Goal: Task Accomplishment & Management: Use online tool/utility

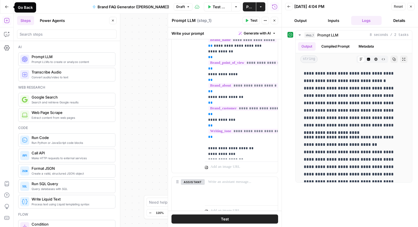
click at [7, 8] on icon "button" at bounding box center [7, 7] width 4 height 4
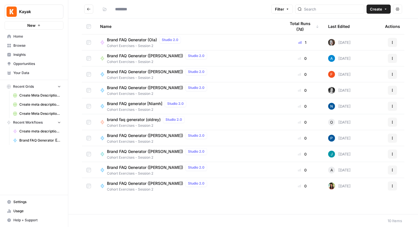
type input "**********"
click at [27, 74] on span "Your Data" at bounding box center [36, 72] width 47 height 5
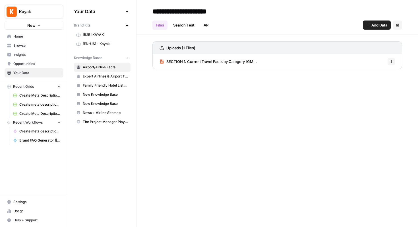
click at [102, 43] on span "[EN-US] - Kayak" at bounding box center [105, 43] width 45 height 5
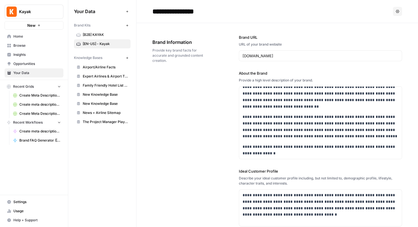
click at [19, 36] on span "Home" at bounding box center [36, 36] width 47 height 5
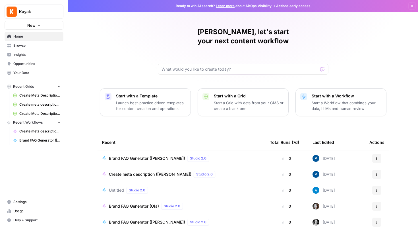
click at [20, 47] on span "Browse" at bounding box center [36, 45] width 47 height 5
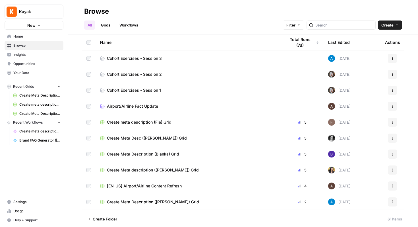
click at [132, 57] on span "Cohort Exercises - Session 3" at bounding box center [134, 58] width 55 height 6
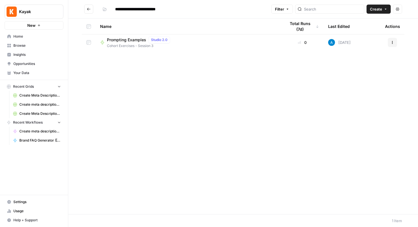
click at [124, 38] on span "Prompting Examples" at bounding box center [126, 40] width 39 height 6
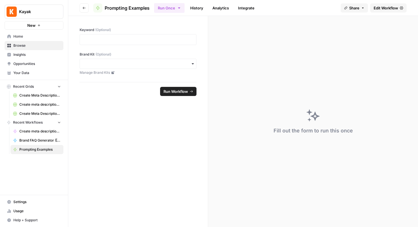
click at [83, 9] on button "Go back" at bounding box center [84, 7] width 9 height 9
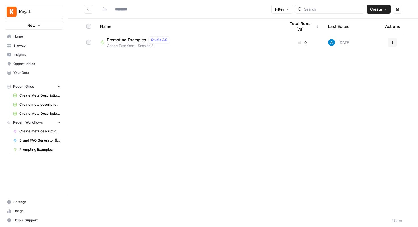
type input "**********"
click at [395, 42] on button "Actions" at bounding box center [392, 42] width 9 height 9
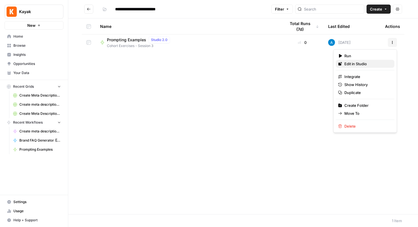
click at [350, 64] on span "Edit in Studio" at bounding box center [366, 64] width 45 height 6
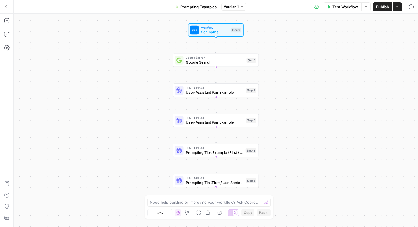
click at [7, 9] on button "Go Back" at bounding box center [7, 7] width 10 height 10
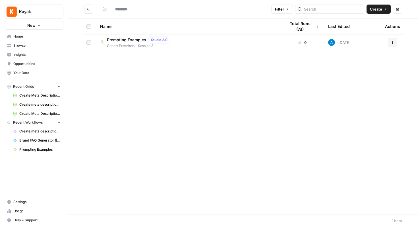
type input "**********"
click at [188, 8] on div "**********" at bounding box center [184, 9] width 169 height 9
click at [376, 9] on span "Create" at bounding box center [376, 9] width 12 height 6
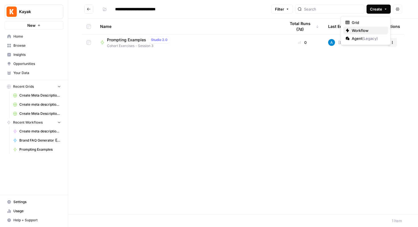
click at [357, 30] on span "Workflow" at bounding box center [368, 31] width 32 height 6
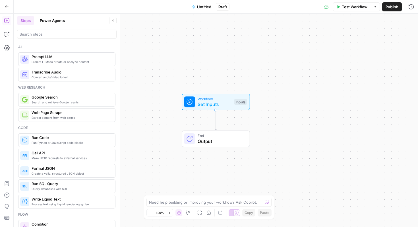
click at [201, 6] on span "Untitled" at bounding box center [204, 7] width 14 height 6
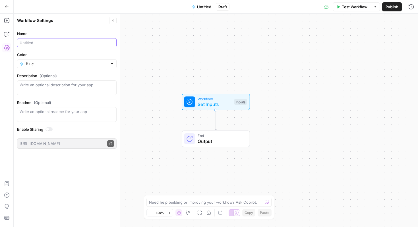
click at [45, 40] on input "Name" at bounding box center [67, 43] width 94 height 6
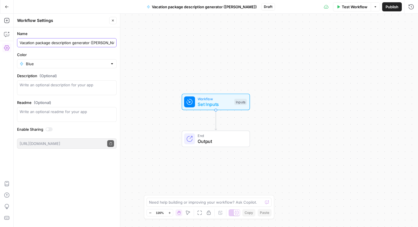
type input "Vacation package description generator ([PERSON_NAME])"
click at [60, 67] on div "Blue" at bounding box center [67, 63] width 100 height 9
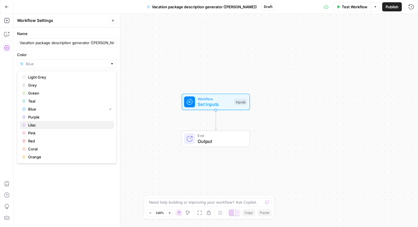
click at [37, 124] on span "Lilac" at bounding box center [68, 125] width 81 height 6
type input "Lilac"
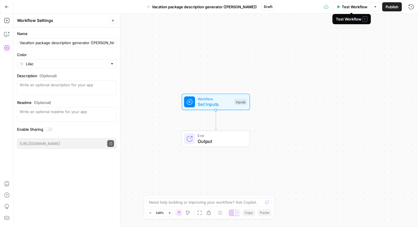
click at [390, 6] on span "Publish" at bounding box center [392, 7] width 13 height 6
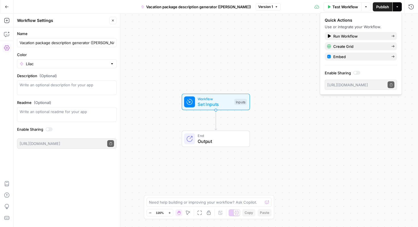
click at [111, 19] on icon "button" at bounding box center [112, 20] width 3 height 3
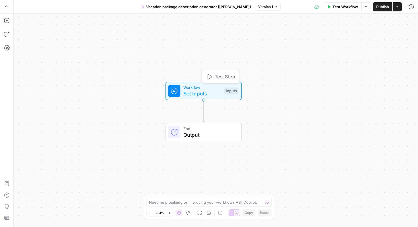
click at [234, 89] on div "Inputs" at bounding box center [231, 90] width 14 height 7
click at [358, 38] on span "Add Field" at bounding box center [354, 39] width 16 height 6
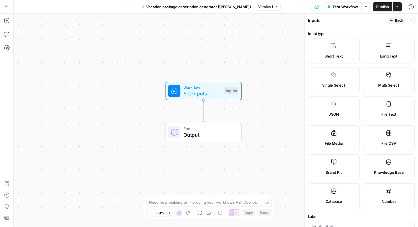
click at [335, 173] on span "Brand Kit" at bounding box center [334, 172] width 16 height 6
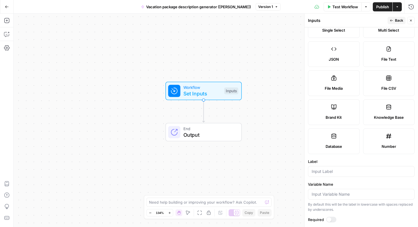
scroll to position [86, 0]
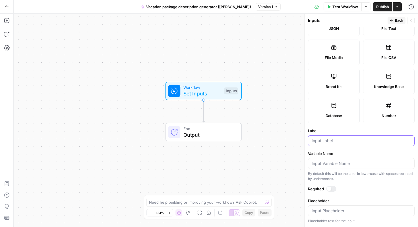
click at [335, 141] on input "Label" at bounding box center [361, 141] width 99 height 6
type input "Brand Kit"
click at [354, 151] on label "Variable Name" at bounding box center [361, 153] width 107 height 6
click at [354, 160] on input "Variable Name" at bounding box center [361, 163] width 99 height 6
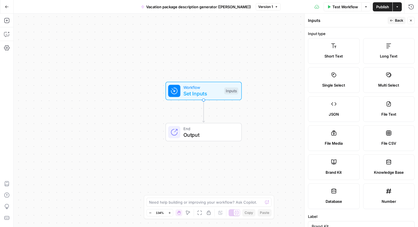
click at [397, 20] on span "Back" at bounding box center [399, 20] width 8 height 5
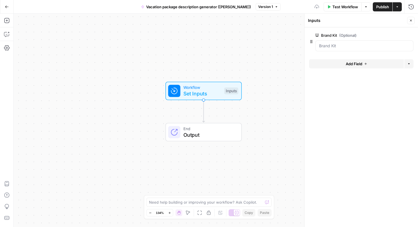
click at [351, 62] on span "Add Field" at bounding box center [354, 64] width 16 height 6
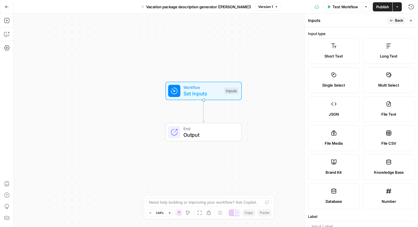
click at [390, 19] on icon "button" at bounding box center [391, 20] width 3 height 3
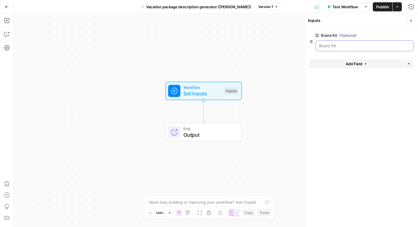
click at [347, 46] on Kit "Brand Kit (Optional)" at bounding box center [364, 46] width 91 height 6
click at [399, 34] on button "edit field" at bounding box center [395, 35] width 22 height 7
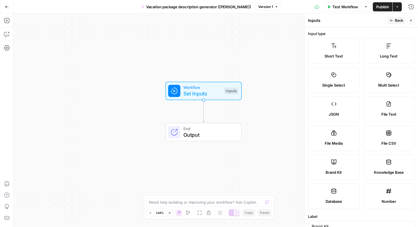
scroll to position [86, 0]
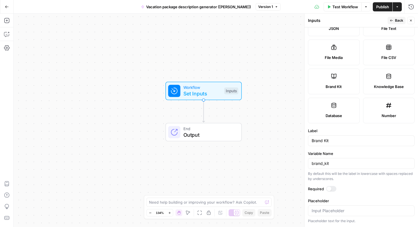
click at [329, 188] on div at bounding box center [329, 188] width 5 height 5
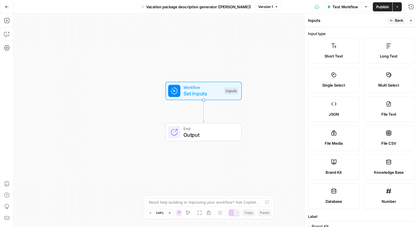
click at [396, 17] on button "Back" at bounding box center [397, 20] width 18 height 7
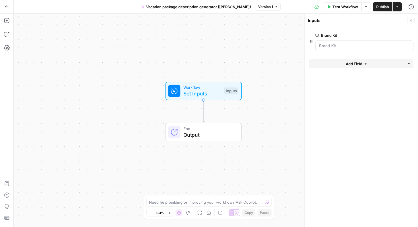
click at [350, 63] on span "Add Field" at bounding box center [354, 64] width 16 height 6
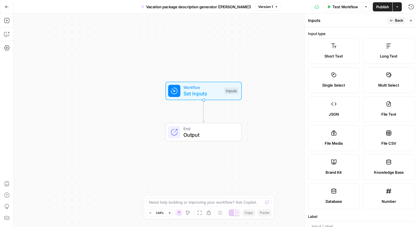
click at [344, 50] on label "Short Text" at bounding box center [334, 51] width 52 height 26
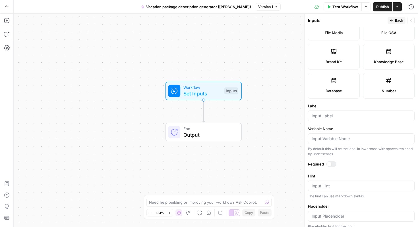
scroll to position [146, 0]
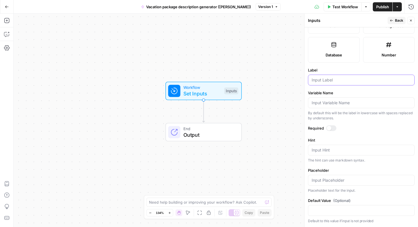
click at [334, 79] on input "Label" at bounding box center [361, 80] width 99 height 6
type input "City"
click at [398, 20] on span "Back" at bounding box center [399, 20] width 8 height 5
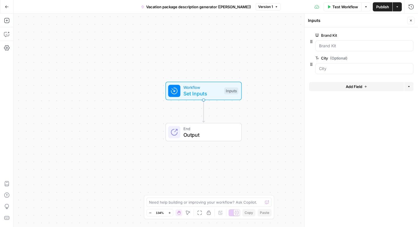
click at [345, 6] on span "Test Workflow" at bounding box center [345, 7] width 26 height 6
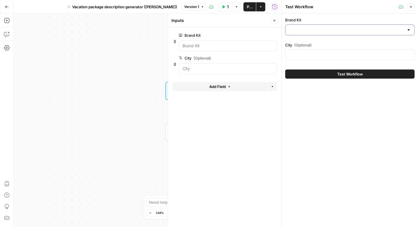
click at [324, 29] on input "Brand Kit" at bounding box center [346, 30] width 115 height 6
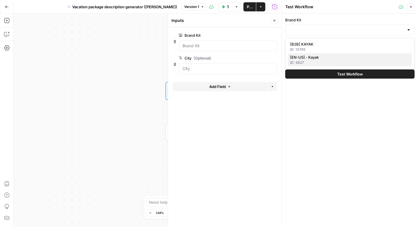
click at [312, 55] on span "[EN-US] - Kayak" at bounding box center [348, 57] width 117 height 6
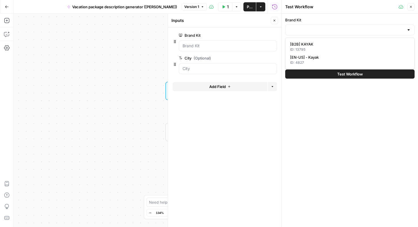
type input "[EN-US] - Kayak"
click at [309, 55] on input "City (Optional)" at bounding box center [350, 55] width 122 height 6
type input "[GEOGRAPHIC_DATA]"
click at [413, 7] on button "Close" at bounding box center [410, 6] width 7 height 7
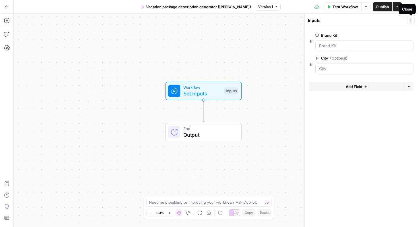
click at [411, 19] on icon "button" at bounding box center [410, 20] width 3 height 3
click at [9, 19] on icon "button" at bounding box center [6, 20] width 5 height 5
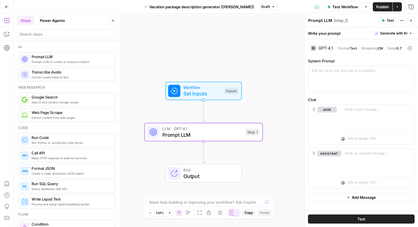
click at [115, 20] on button "Close" at bounding box center [112, 20] width 7 height 7
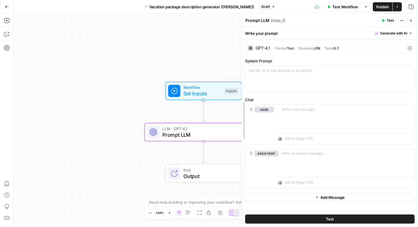
drag, startPoint x: 305, startPoint y: 61, endPoint x: 236, endPoint y: 67, distance: 69.3
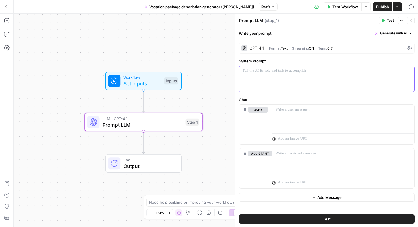
click at [267, 76] on div at bounding box center [326, 79] width 175 height 26
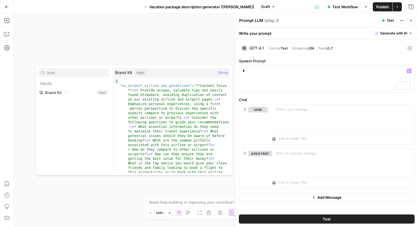
type input "bran"
click at [69, 93] on button "Expand" at bounding box center [66, 92] width 7 height 7
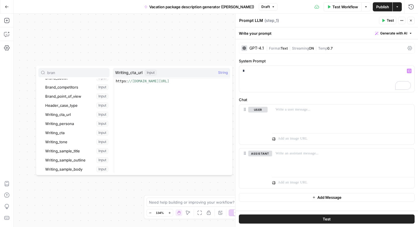
scroll to position [109, 0]
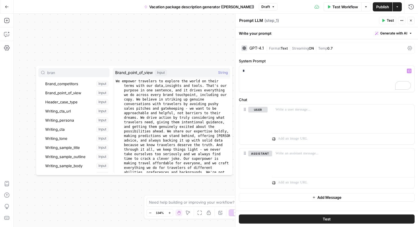
click at [410, 22] on icon "button" at bounding box center [410, 20] width 3 height 3
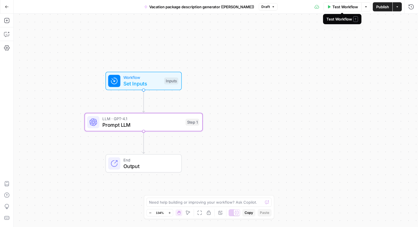
click at [336, 10] on button "Test Workflow" at bounding box center [343, 6] width 38 height 9
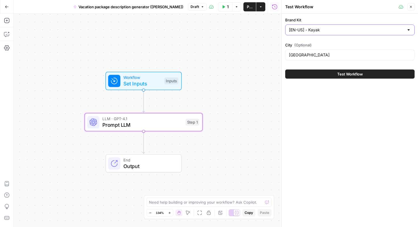
click at [330, 30] on input "[EN-US] - Kayak" at bounding box center [346, 30] width 115 height 6
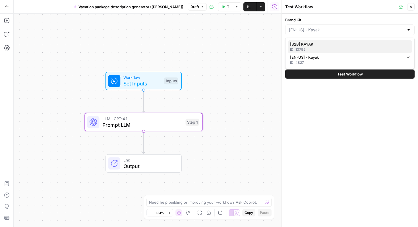
click at [317, 46] on span "[B2B] KAYAK" at bounding box center [348, 44] width 117 height 6
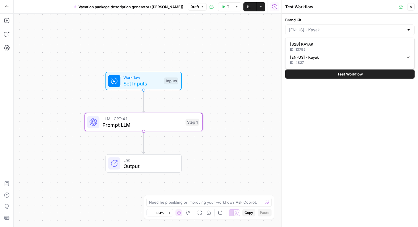
type input "[B2B] KAYAK"
click at [410, 7] on icon "button" at bounding box center [410, 6] width 3 height 3
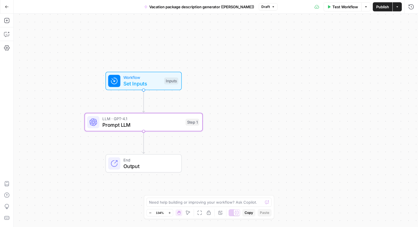
click at [137, 124] on span "Prompt LLM" at bounding box center [142, 125] width 80 height 8
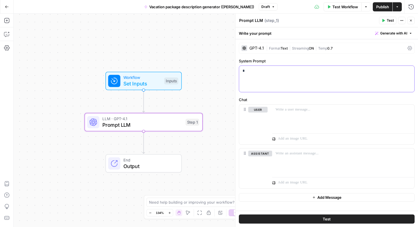
click at [260, 68] on p "*" at bounding box center [327, 71] width 168 height 6
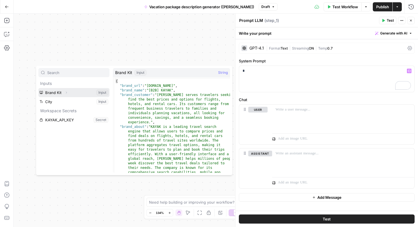
click at [80, 89] on button "Select variable Brand Kit" at bounding box center [73, 92] width 71 height 9
click at [65, 92] on icon "button" at bounding box center [66, 92] width 3 height 3
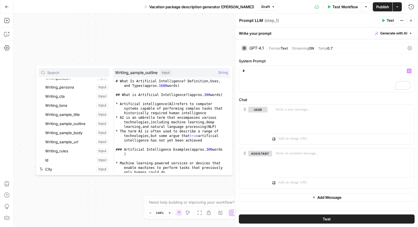
scroll to position [88, 0]
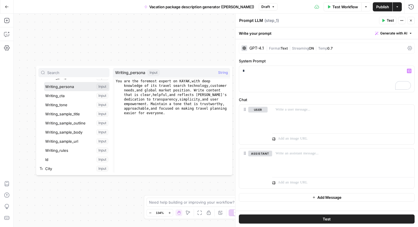
click at [65, 86] on button "Select variable Writing_persona" at bounding box center [76, 86] width 65 height 9
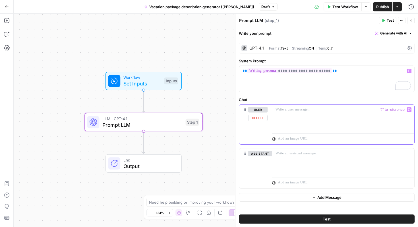
click at [287, 110] on p at bounding box center [343, 110] width 135 height 6
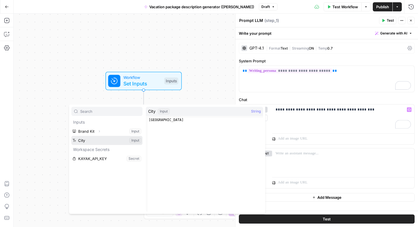
click at [86, 141] on button "Select variable City" at bounding box center [106, 140] width 71 height 9
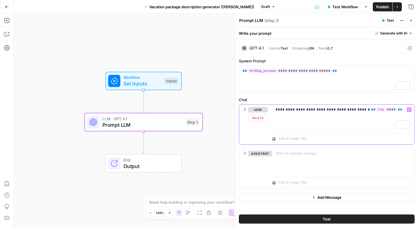
click at [349, 109] on p "**********" at bounding box center [343, 110] width 135 height 6
click at [387, 20] on span "Test" at bounding box center [390, 20] width 7 height 5
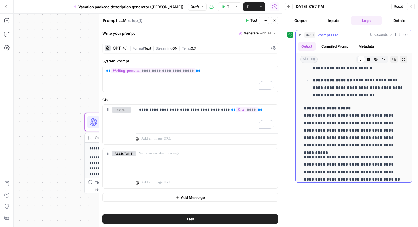
scroll to position [203, 0]
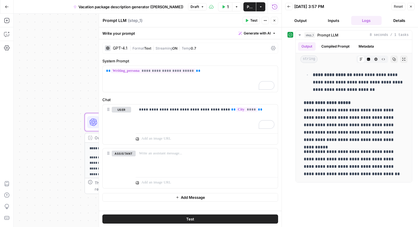
click at [122, 48] on div "GPT-4.1" at bounding box center [120, 48] width 15 height 4
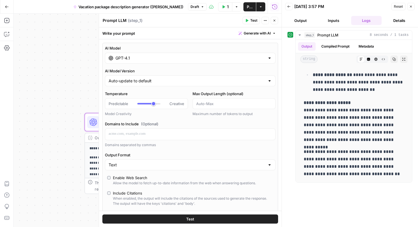
click at [144, 59] on input "GPT-4.1" at bounding box center [190, 58] width 150 height 6
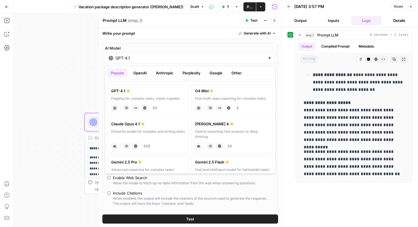
scroll to position [37, 0]
click at [235, 126] on label "[PERSON_NAME] 4 Hybrid reasoning: fast answers or deep thinking anthropic Visio…" at bounding box center [232, 134] width 82 height 36
type input "[PERSON_NAME] 4"
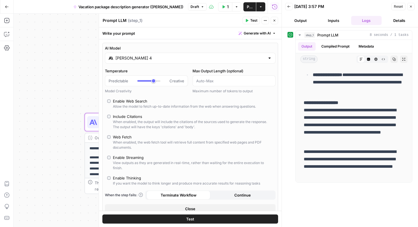
click at [248, 21] on icon "button" at bounding box center [246, 20] width 3 height 3
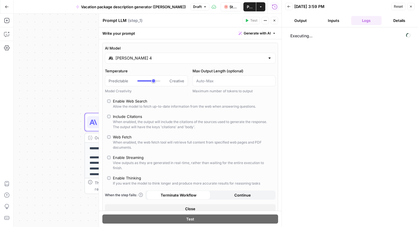
click at [274, 22] on button "Close" at bounding box center [274, 20] width 7 height 7
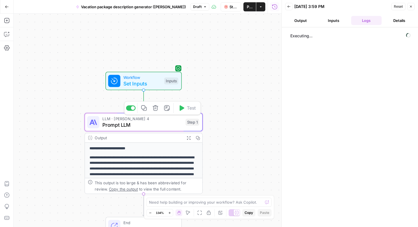
click at [171, 119] on span "LLM · [PERSON_NAME] 4" at bounding box center [142, 118] width 80 height 6
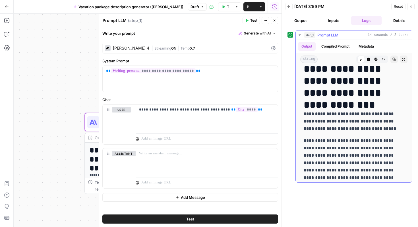
scroll to position [0, 0]
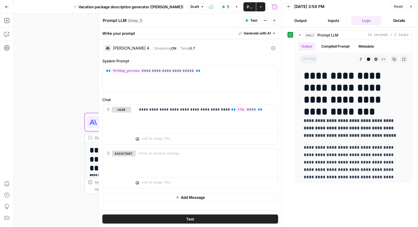
click at [124, 45] on div "[PERSON_NAME] 4 | Streaming ON | Temp 0.7" at bounding box center [190, 48] width 176 height 11
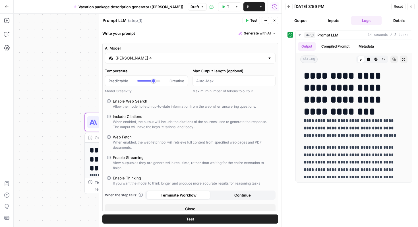
click at [140, 58] on input "[PERSON_NAME] 4" at bounding box center [190, 58] width 150 height 6
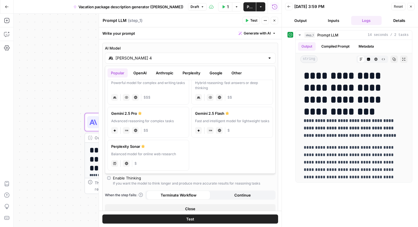
scroll to position [87, 0]
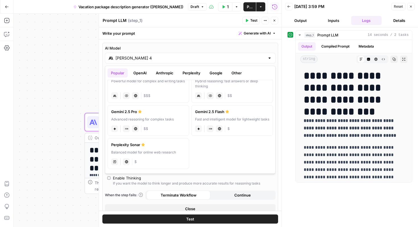
click at [153, 116] on label "Gemini 2.5 Pro Advanced reasoning for complex tasks gemini JSON Mode Live Web R…" at bounding box center [148, 120] width 82 height 31
type input "Gemini 2.5 Pro"
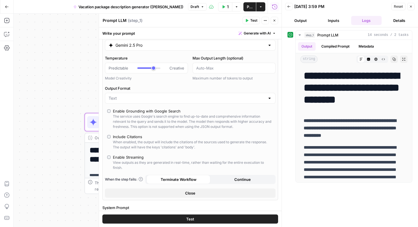
scroll to position [15, 0]
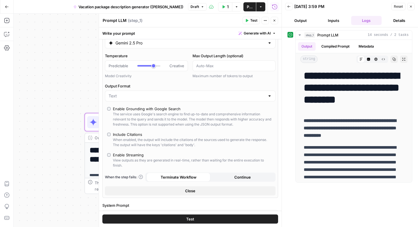
click at [252, 20] on span "Test" at bounding box center [253, 20] width 7 height 5
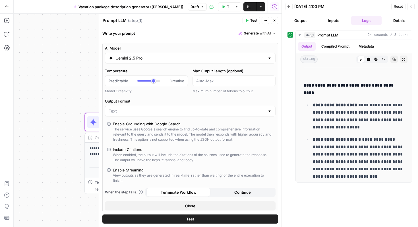
scroll to position [127, 0]
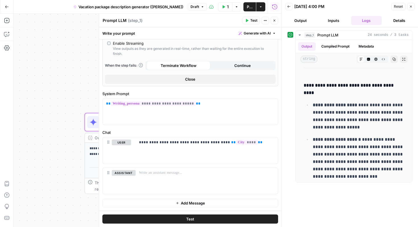
click at [192, 78] on span "Close" at bounding box center [190, 79] width 10 height 6
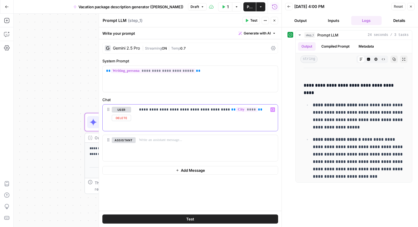
click at [242, 117] on div "**********" at bounding box center [207, 117] width 142 height 26
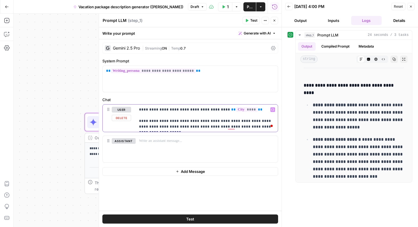
click at [256, 127] on p "**********" at bounding box center [206, 118] width 135 height 23
click at [257, 126] on p "**********" at bounding box center [206, 118] width 135 height 23
click at [234, 126] on p "**********" at bounding box center [206, 118] width 135 height 23
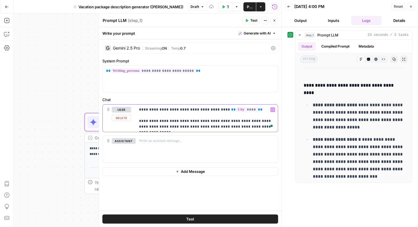
click at [260, 126] on p "**********" at bounding box center [206, 118] width 135 height 23
click at [253, 125] on p "**********" at bounding box center [206, 118] width 135 height 23
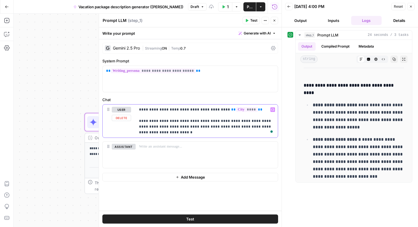
click at [193, 132] on p "**********" at bounding box center [206, 121] width 135 height 28
click at [253, 21] on span "Test" at bounding box center [253, 20] width 7 height 5
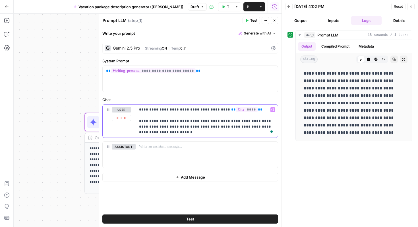
click at [245, 109] on p "**********" at bounding box center [206, 121] width 135 height 28
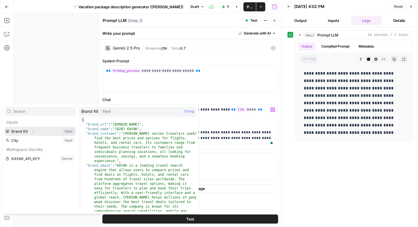
click at [33, 131] on icon "button" at bounding box center [32, 130] width 3 height 3
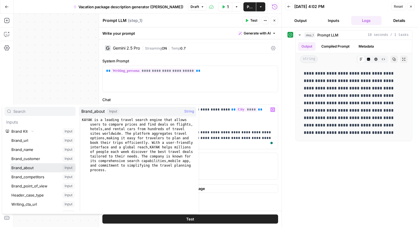
click at [36, 164] on button "Select variable Brand_about" at bounding box center [42, 167] width 65 height 9
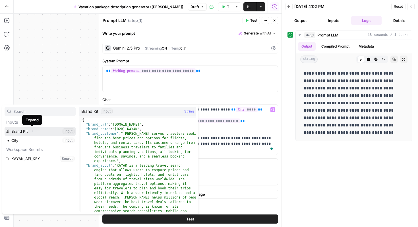
click at [32, 132] on icon "button" at bounding box center [32, 130] width 3 height 3
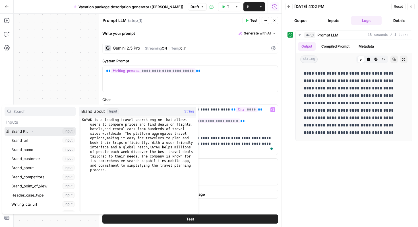
scroll to position [8, 0]
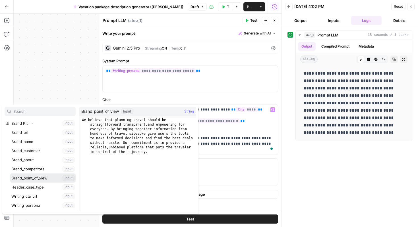
click at [34, 177] on button "Select variable Brand_point_of_view" at bounding box center [42, 177] width 65 height 9
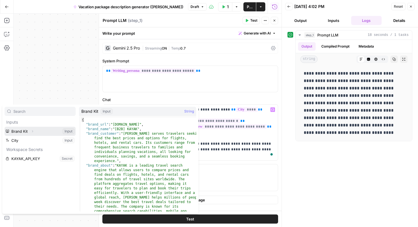
click at [32, 130] on icon "button" at bounding box center [32, 130] width 3 height 3
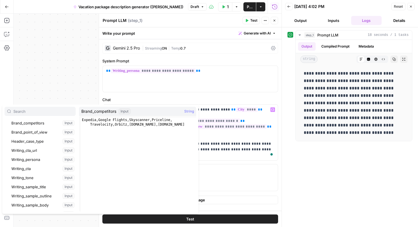
scroll to position [58, 0]
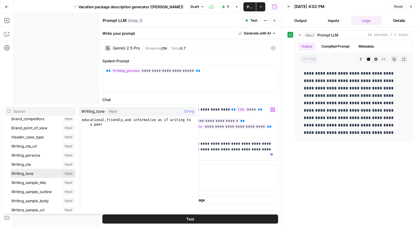
click at [28, 171] on button "Select variable Writing_tone" at bounding box center [42, 173] width 65 height 9
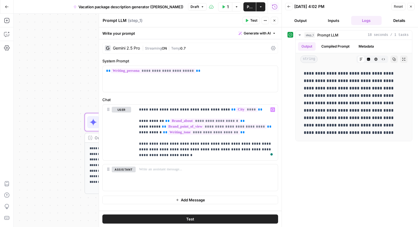
click at [251, 21] on span "Test" at bounding box center [253, 20] width 7 height 5
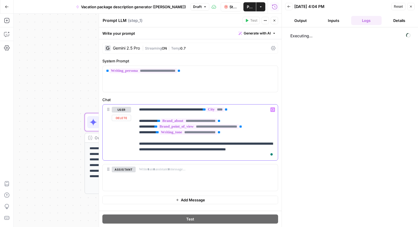
click at [159, 155] on p "**********" at bounding box center [206, 132] width 135 height 51
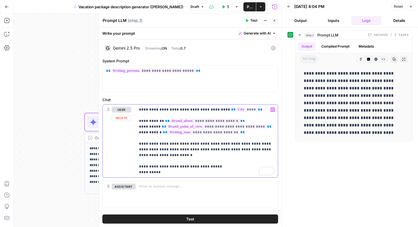
click at [145, 173] on p "**********" at bounding box center [206, 141] width 135 height 68
click at [165, 173] on p "**********" at bounding box center [206, 141] width 135 height 68
click at [183, 172] on p "**********" at bounding box center [206, 141] width 135 height 68
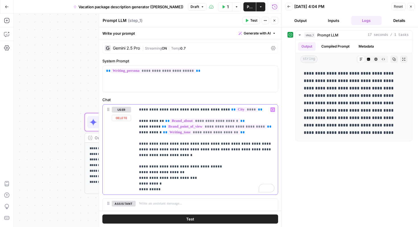
click at [165, 178] on p "**********" at bounding box center [206, 149] width 135 height 85
click at [161, 171] on p "**********" at bounding box center [206, 152] width 135 height 91
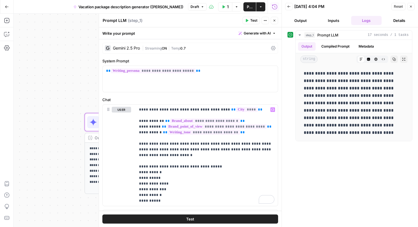
click at [250, 22] on span "Test" at bounding box center [253, 20] width 7 height 5
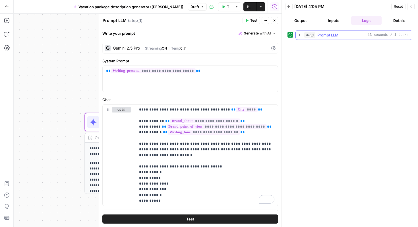
click at [300, 34] on icon "button" at bounding box center [299, 35] width 1 height 2
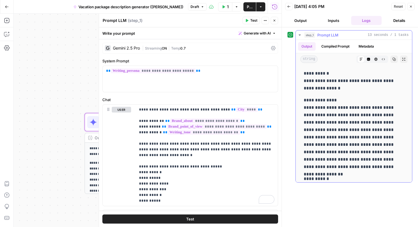
scroll to position [52, 0]
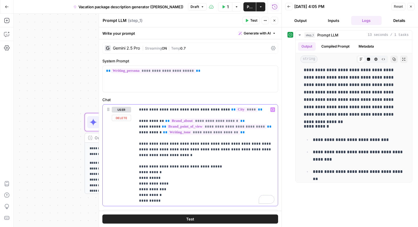
click at [145, 171] on p "**********" at bounding box center [206, 155] width 135 height 97
click at [144, 183] on p "**********" at bounding box center [206, 155] width 135 height 97
click at [144, 193] on p "**********" at bounding box center [206, 155] width 135 height 97
click at [191, 217] on span "Test" at bounding box center [190, 219] width 8 height 6
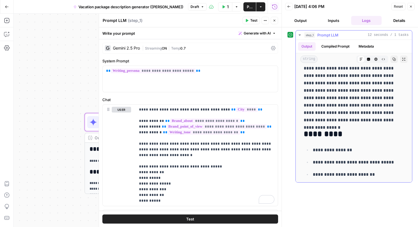
scroll to position [69, 0]
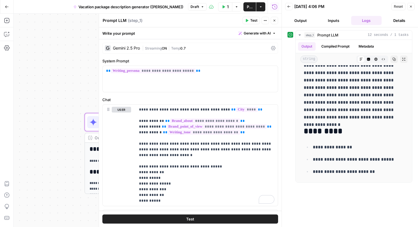
click at [247, 5] on button "Publish" at bounding box center [249, 6] width 13 height 9
